Goal: Transaction & Acquisition: Purchase product/service

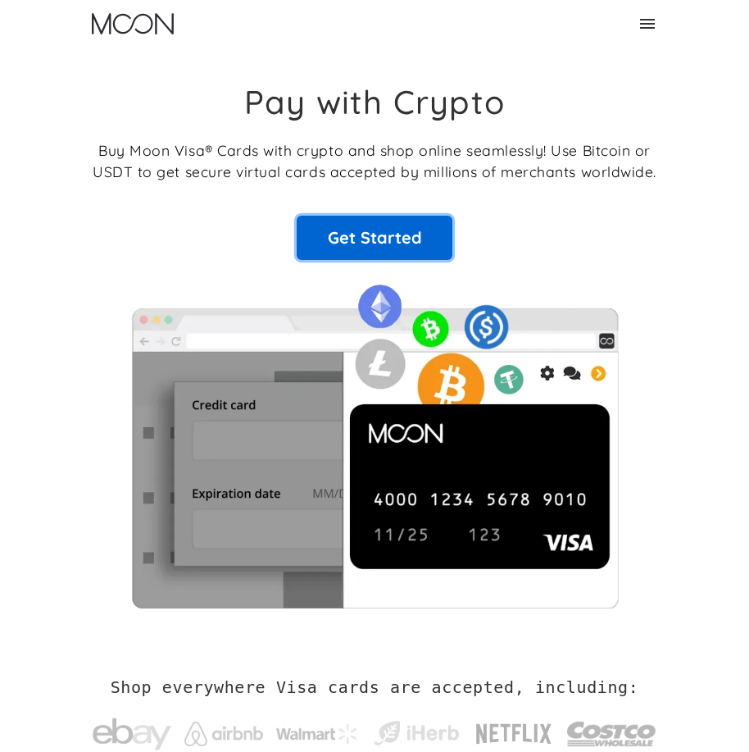
click at [380, 220] on link "Get Started" at bounding box center [375, 238] width 156 height 44
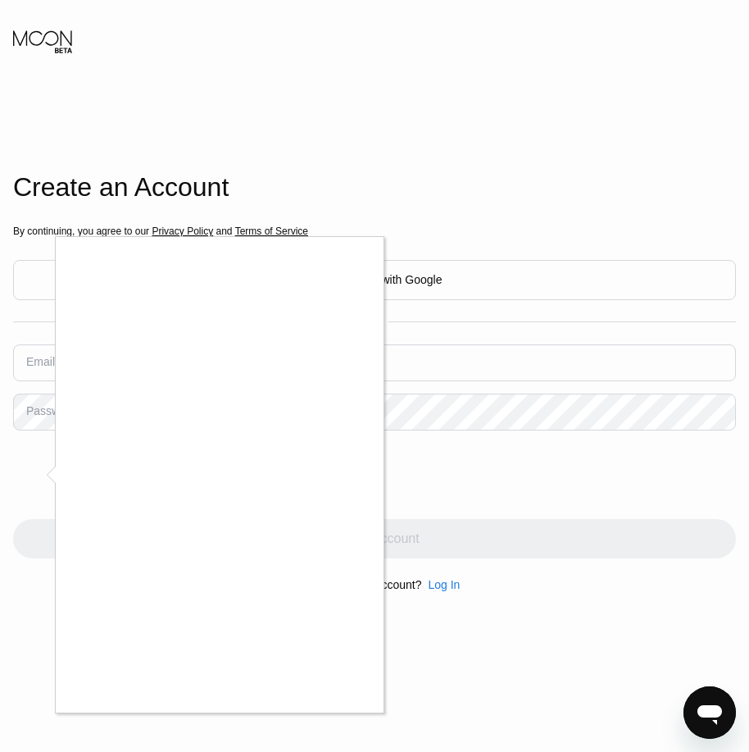
click at [612, 451] on div at bounding box center [374, 376] width 749 height 752
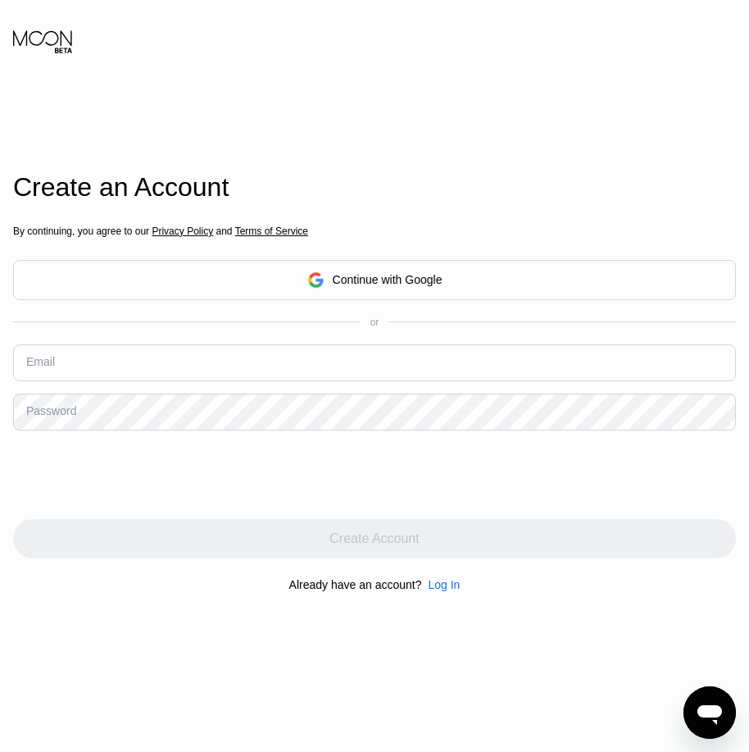
click at [466, 274] on body "Create an Account By continuing, you agree to our Privacy Policy and Terms of S…" at bounding box center [374, 376] width 749 height 752
click at [389, 267] on div "Continue with Google" at bounding box center [374, 279] width 135 height 25
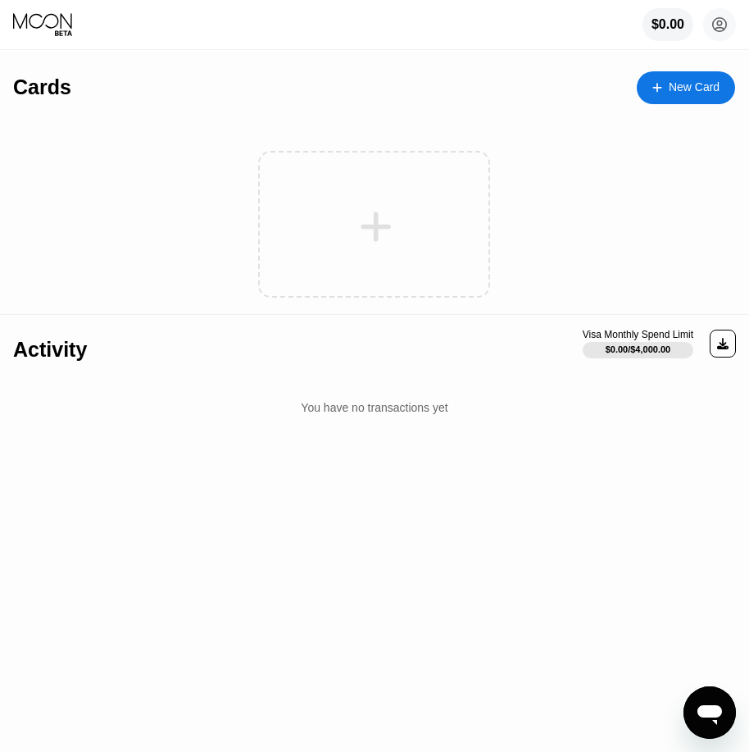
click at [386, 224] on icon at bounding box center [376, 226] width 32 height 37
click at [403, 261] on div at bounding box center [374, 224] width 232 height 147
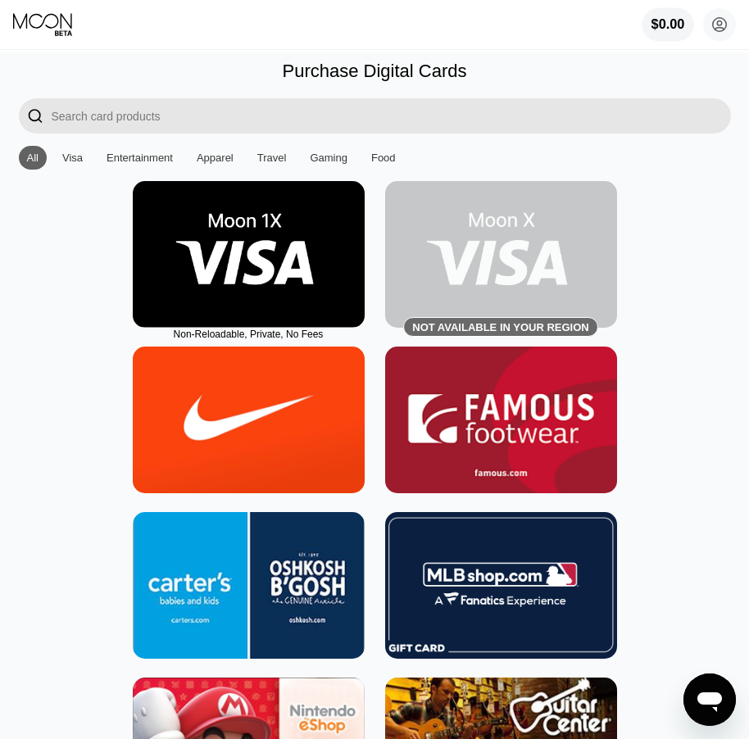
click at [671, 26] on div "$0.00" at bounding box center [669, 24] width 34 height 15
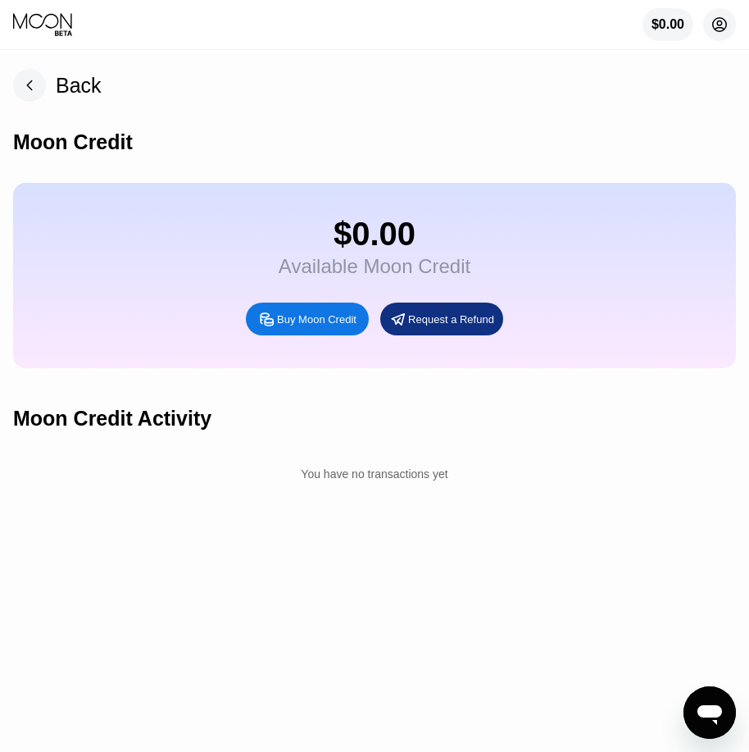
click at [721, 27] on circle at bounding box center [719, 24] width 33 height 33
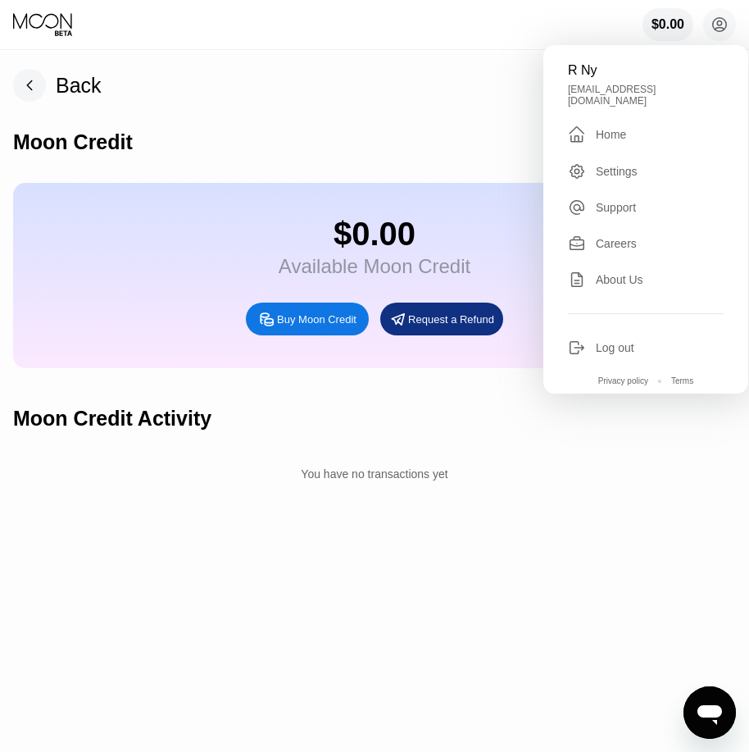
drag, startPoint x: 348, startPoint y: 61, endPoint x: 48, endPoint y: 37, distance: 300.2
click at [48, 37] on icon at bounding box center [43, 24] width 61 height 25
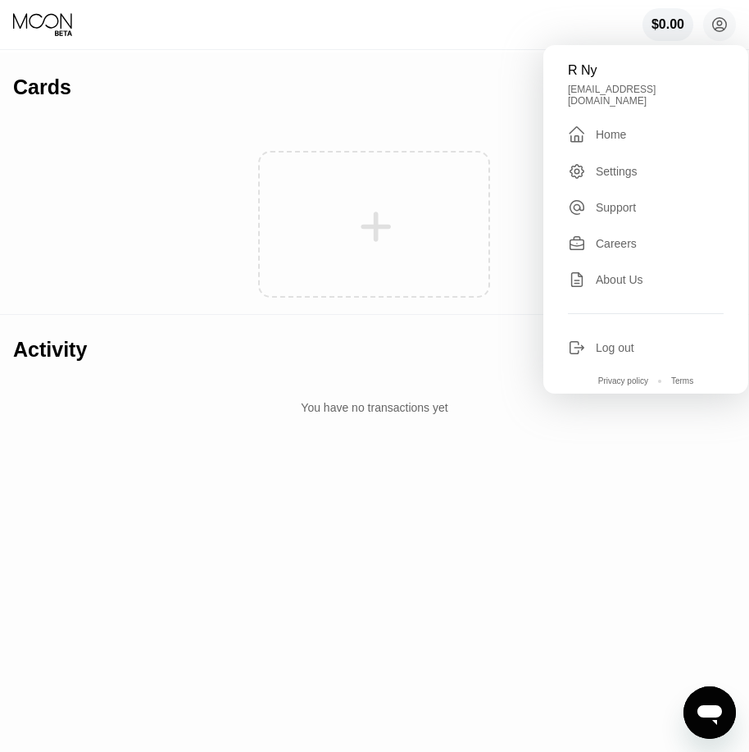
click at [380, 198] on div at bounding box center [374, 224] width 232 height 147
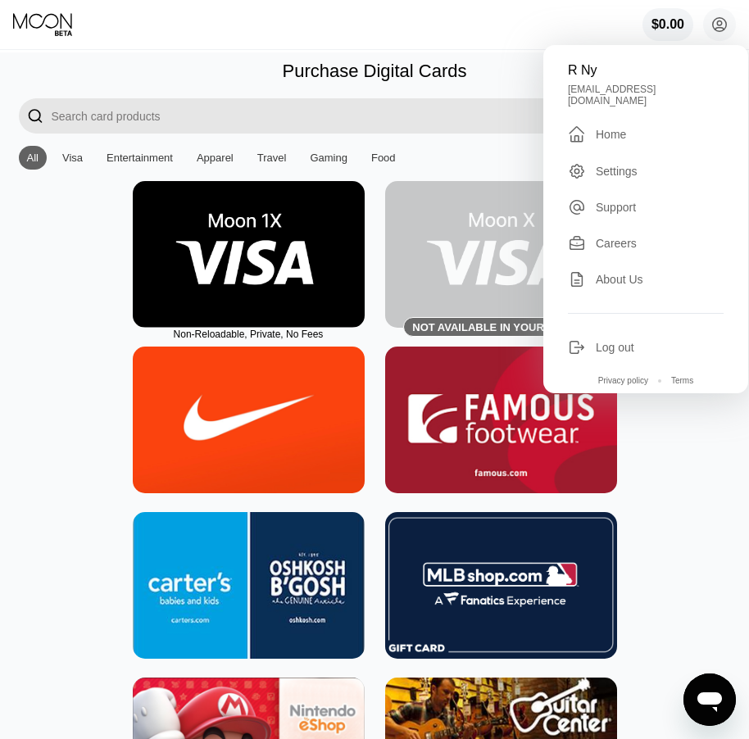
click at [514, 268] on img at bounding box center [501, 254] width 232 height 147
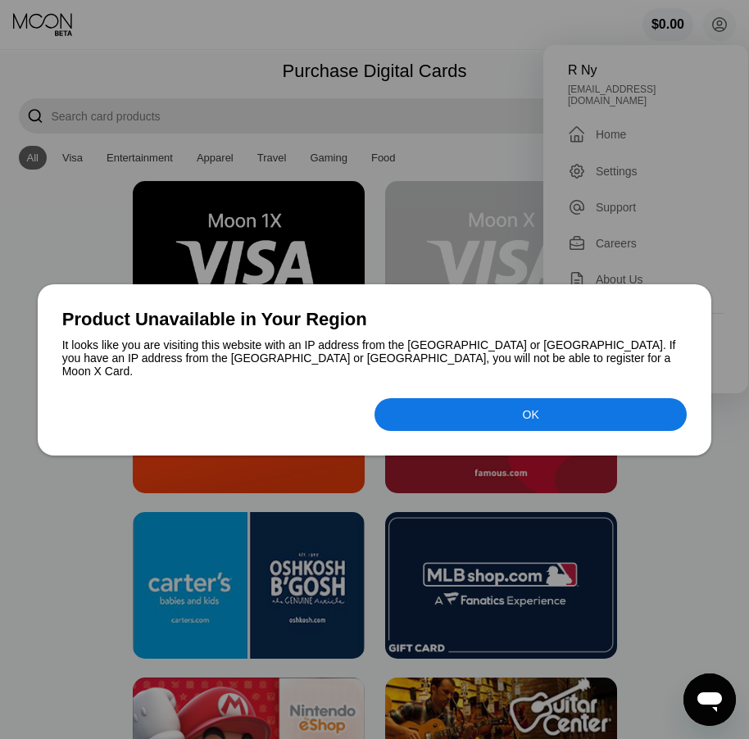
click at [398, 55] on div at bounding box center [374, 369] width 749 height 739
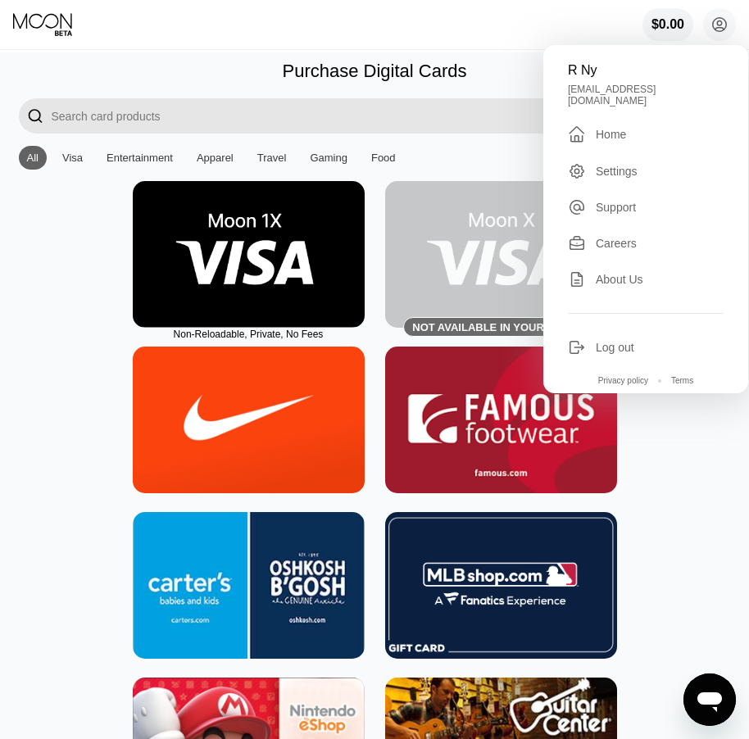
click at [465, 222] on img at bounding box center [501, 254] width 232 height 147
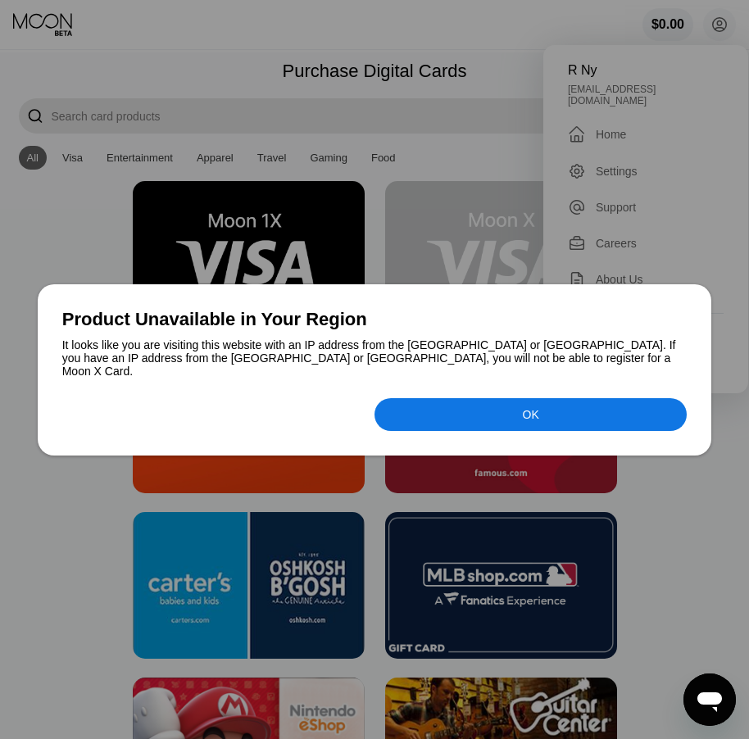
click at [505, 425] on div "OK" at bounding box center [531, 414] width 312 height 33
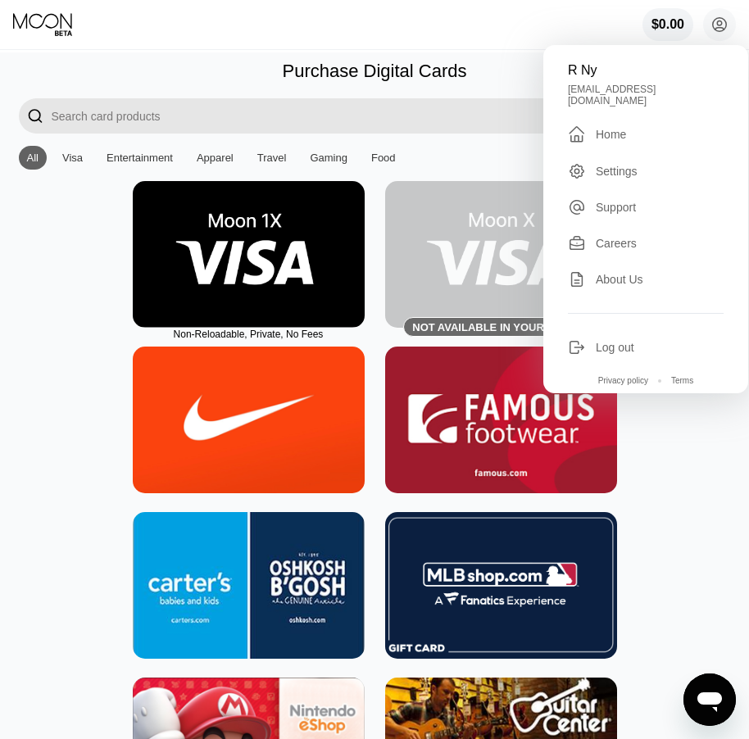
click at [274, 218] on img at bounding box center [249, 254] width 232 height 147
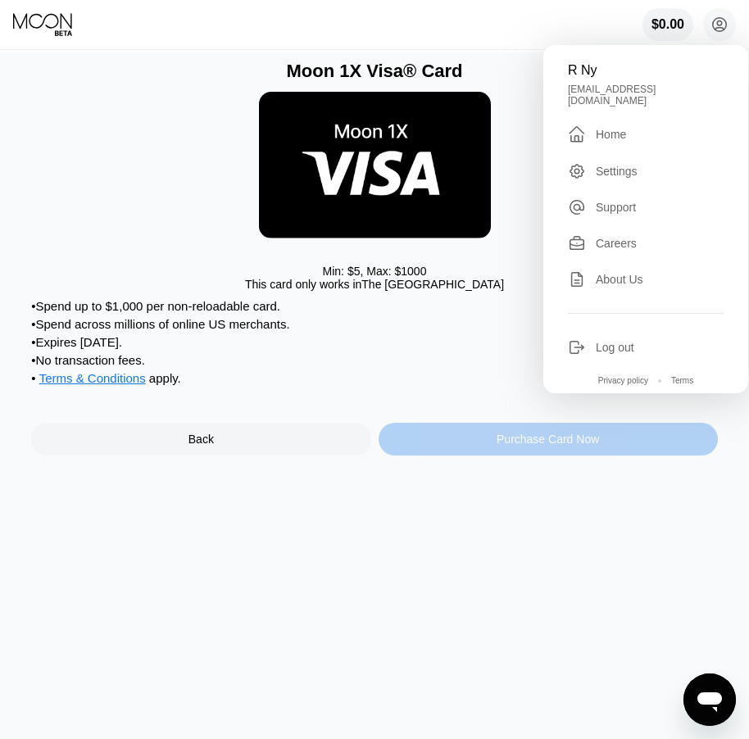
click at [522, 456] on div "Purchase Card Now" at bounding box center [548, 439] width 339 height 33
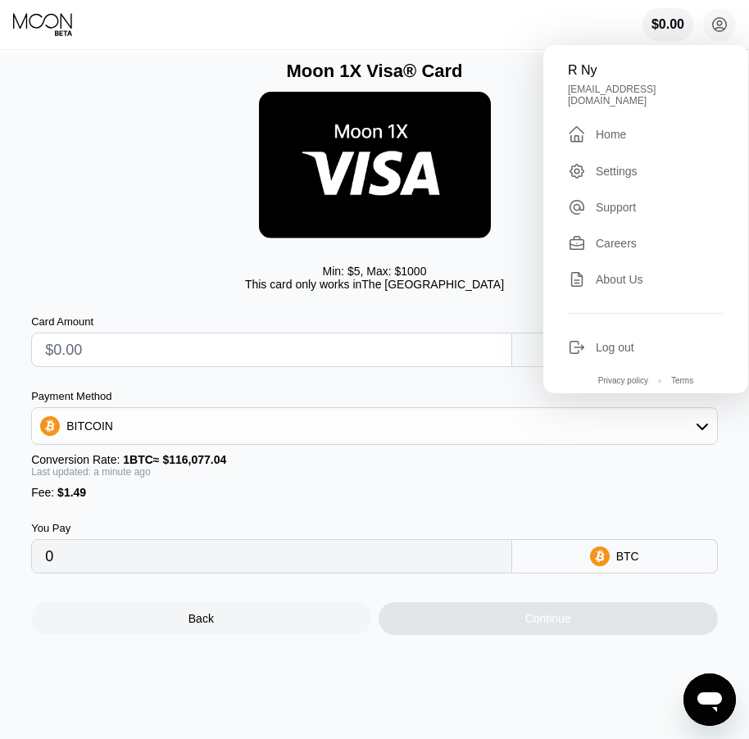
click at [311, 443] on div "BITCOIN" at bounding box center [374, 426] width 685 height 33
